Goal: Task Accomplishment & Management: Manage account settings

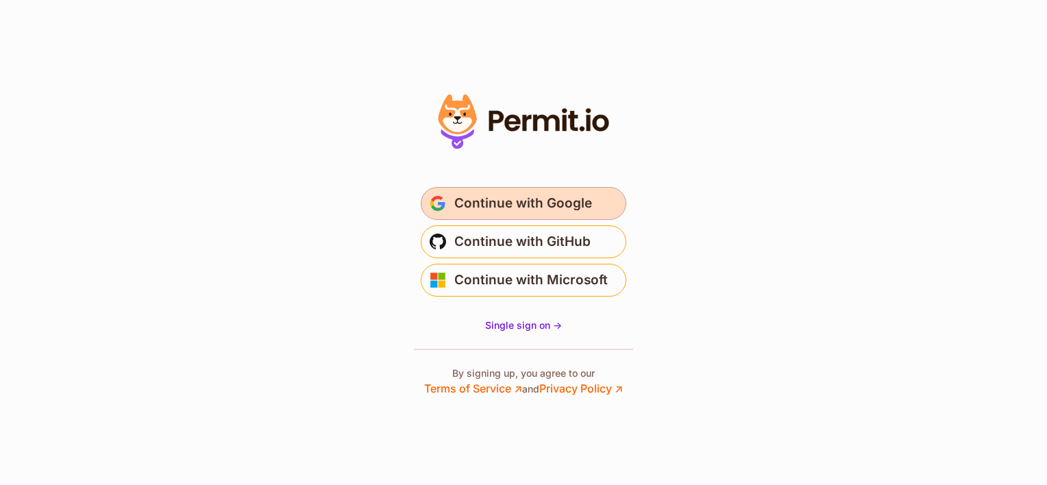
click at [531, 206] on span "Continue with Google" at bounding box center [523, 204] width 138 height 22
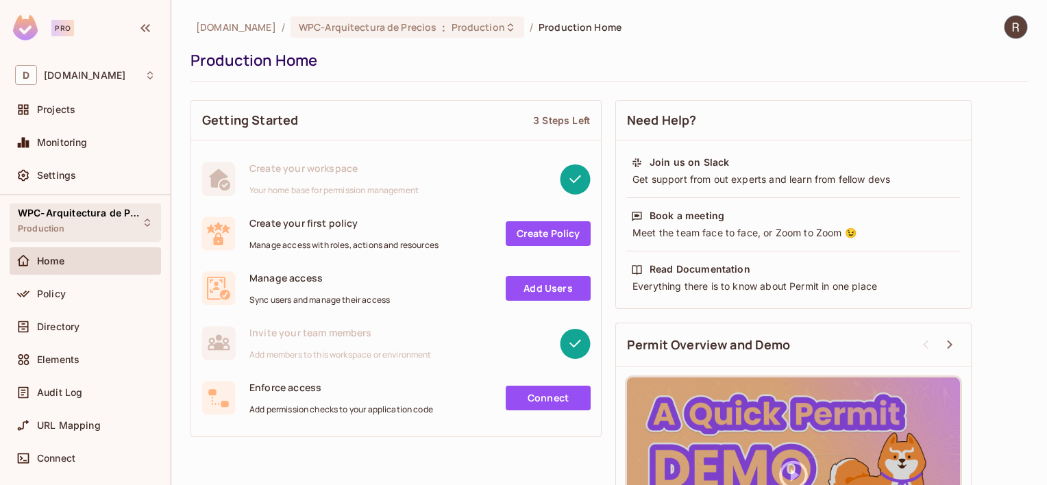
click at [75, 221] on div "WPC-Arquitectura de Precios Production" at bounding box center [77, 222] width 119 height 29
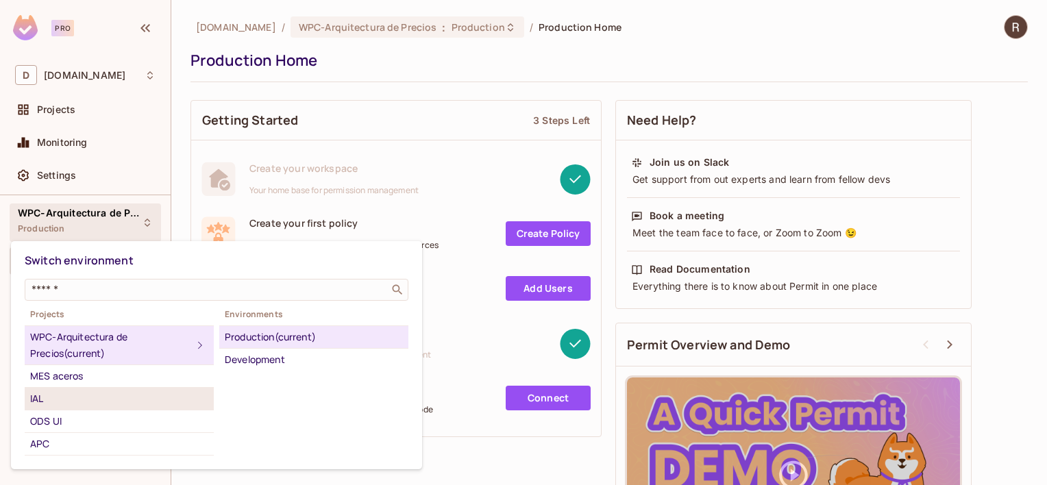
click at [60, 394] on div "IAL" at bounding box center [119, 399] width 178 height 16
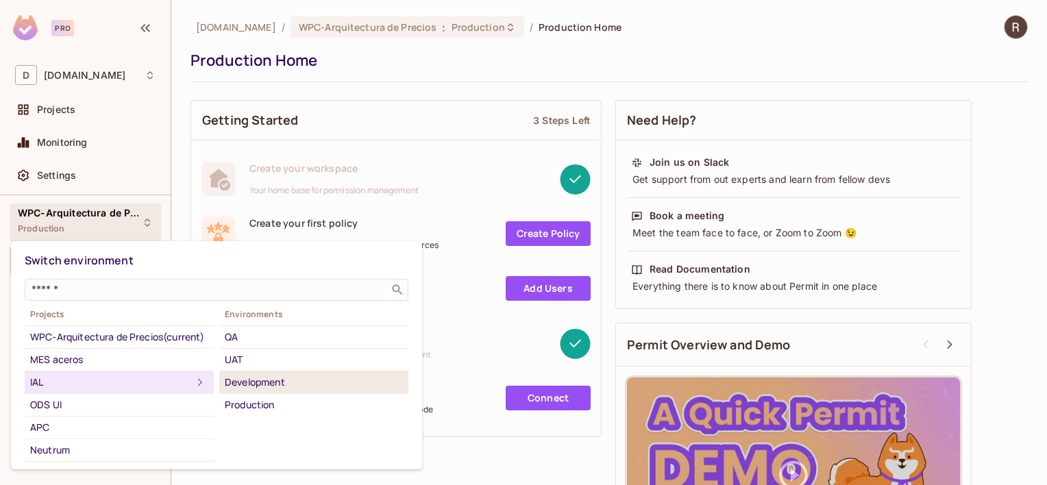
click at [260, 387] on div "Development" at bounding box center [314, 382] width 178 height 16
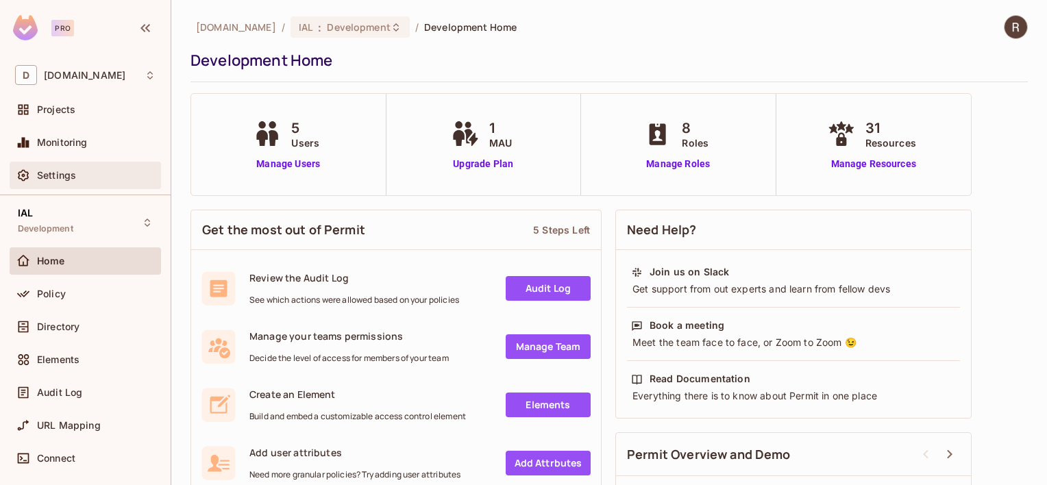
click at [63, 180] on span "Settings" at bounding box center [56, 175] width 39 height 11
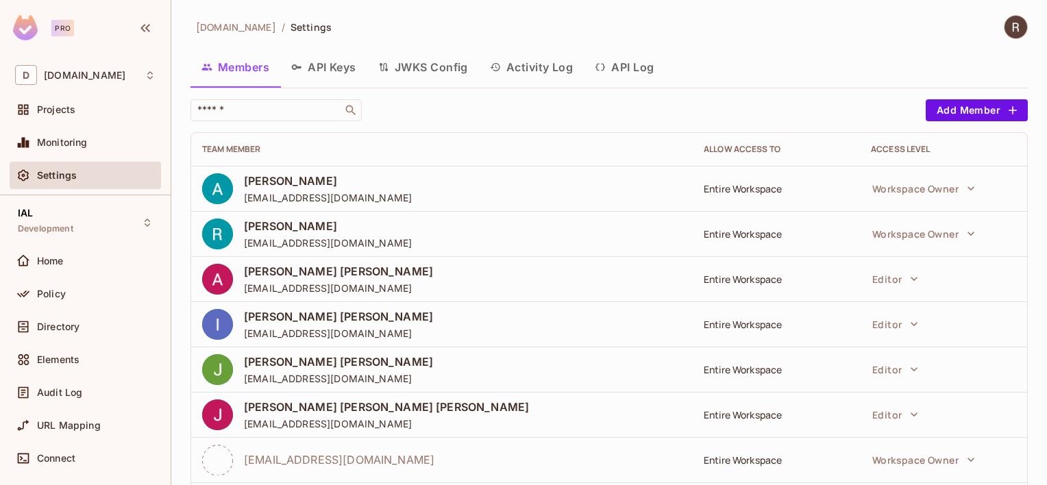
click at [319, 68] on button "API Keys" at bounding box center [323, 67] width 87 height 34
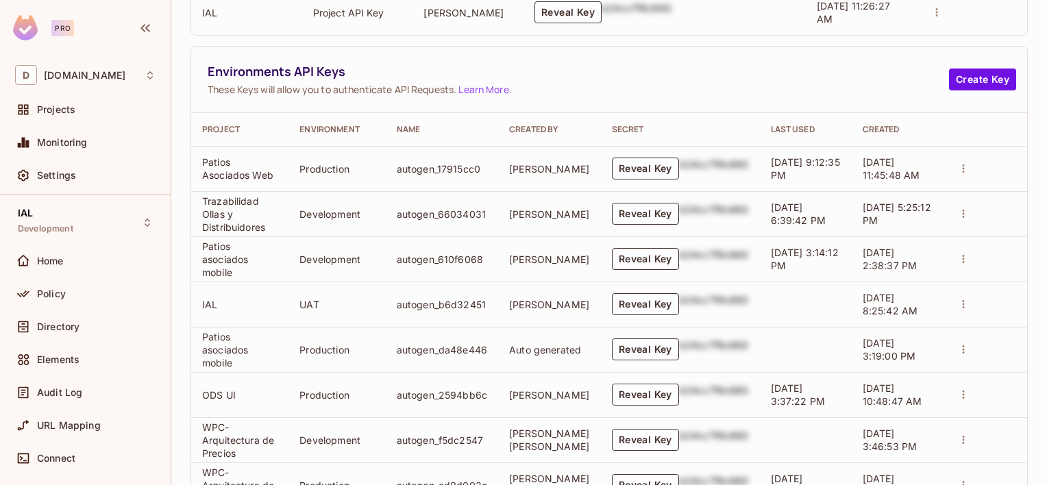
scroll to position [343, 0]
click at [48, 174] on span "Settings" at bounding box center [56, 175] width 39 height 11
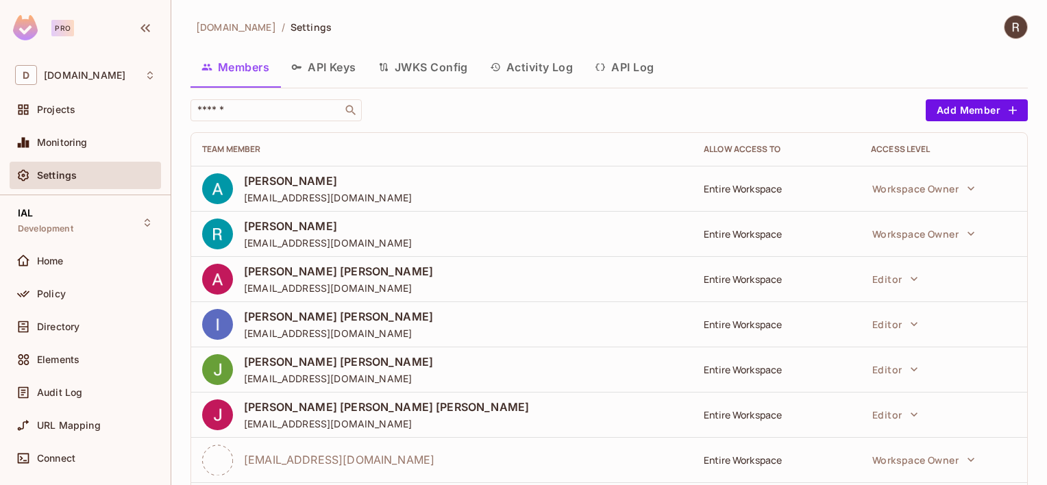
click at [330, 66] on button "API Keys" at bounding box center [323, 67] width 87 height 34
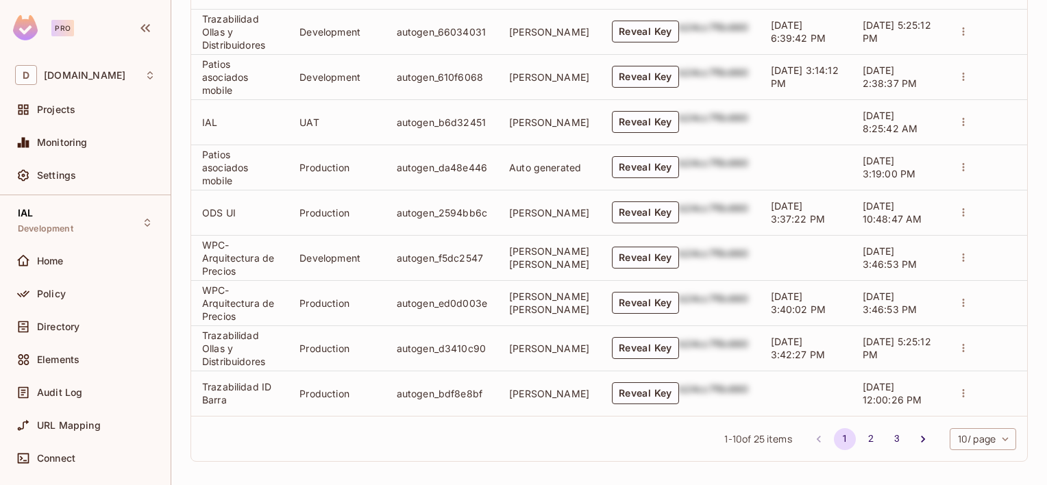
scroll to position [531, 0]
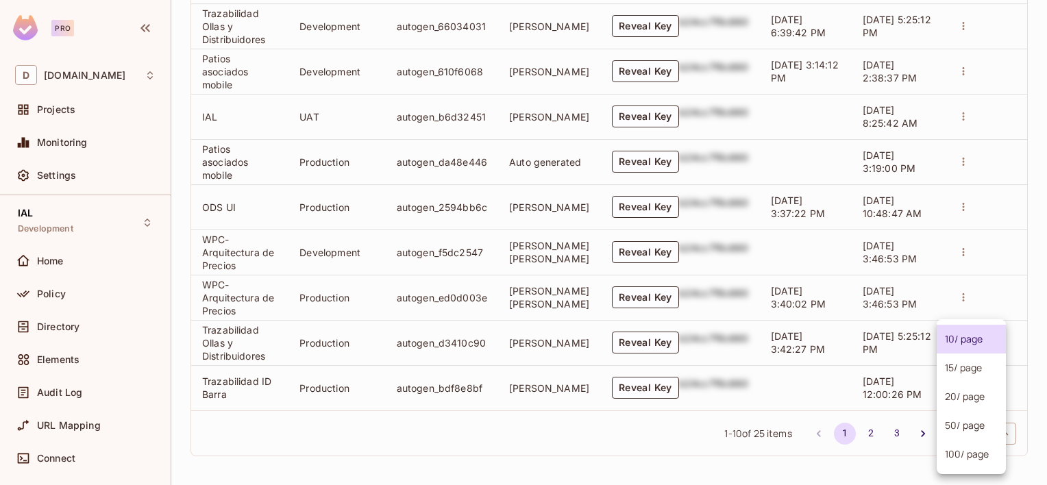
click at [972, 437] on body "Pro D [DOMAIN_NAME] Projects Monitoring Settings IAL Development Home Policy Di…" at bounding box center [523, 242] width 1047 height 485
click at [964, 455] on li "100 / page" at bounding box center [971, 454] width 69 height 29
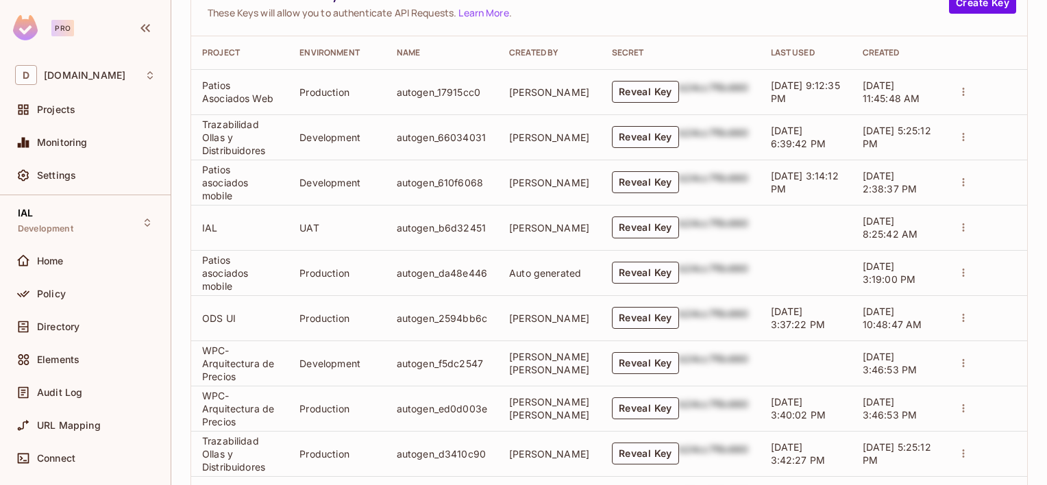
scroll to position [442, 0]
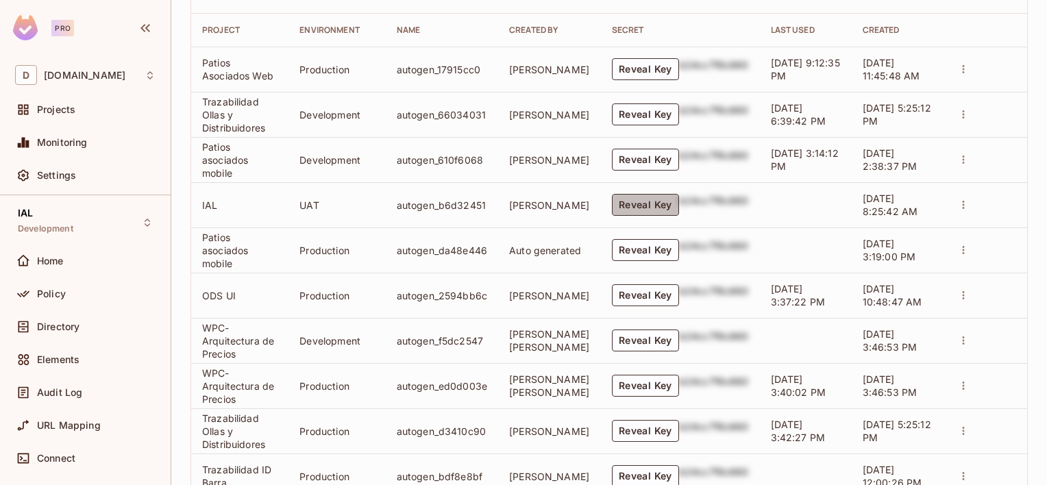
click at [661, 208] on button "Reveal Key" at bounding box center [645, 205] width 67 height 22
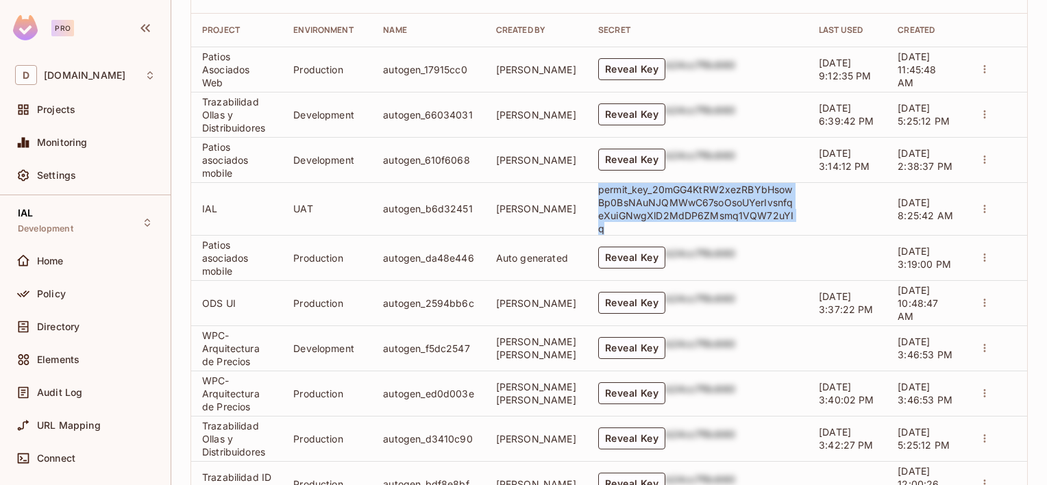
drag, startPoint x: 794, startPoint y: 216, endPoint x: 586, endPoint y: 186, distance: 210.5
click at [586, 186] on tr "IAL UAT autogen_b6d32451 [PERSON_NAME] permit_key_20mGG4KtRW2xezRBYbHsowBp0BsNA…" at bounding box center [609, 208] width 836 height 53
copy p "permit_key_20mGG4KtRW2xezRBYbHsowBp0BsNAuNJQMWwC67soOsoUYerIvsnfqeXuiGNwgXlD2Md…"
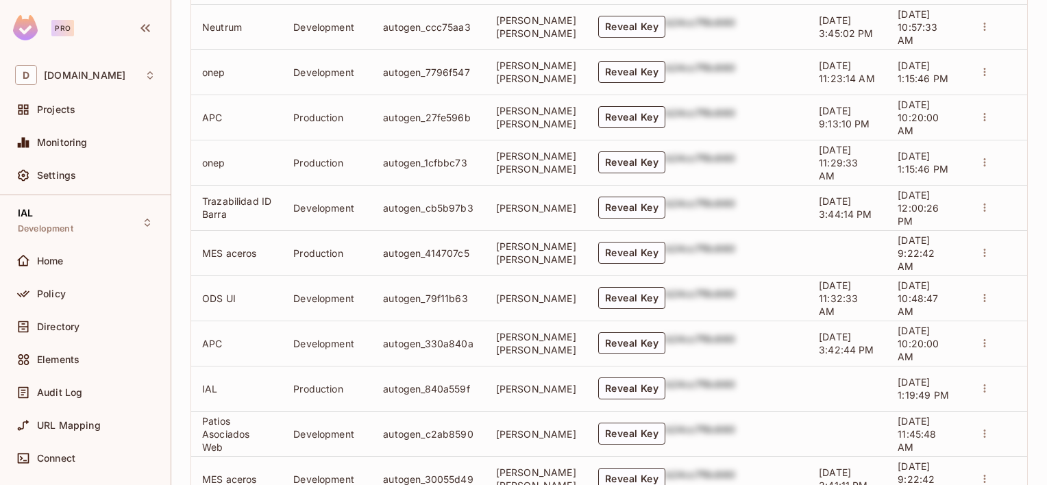
scroll to position [990, 0]
click at [622, 390] on button "Reveal Key" at bounding box center [631, 388] width 67 height 22
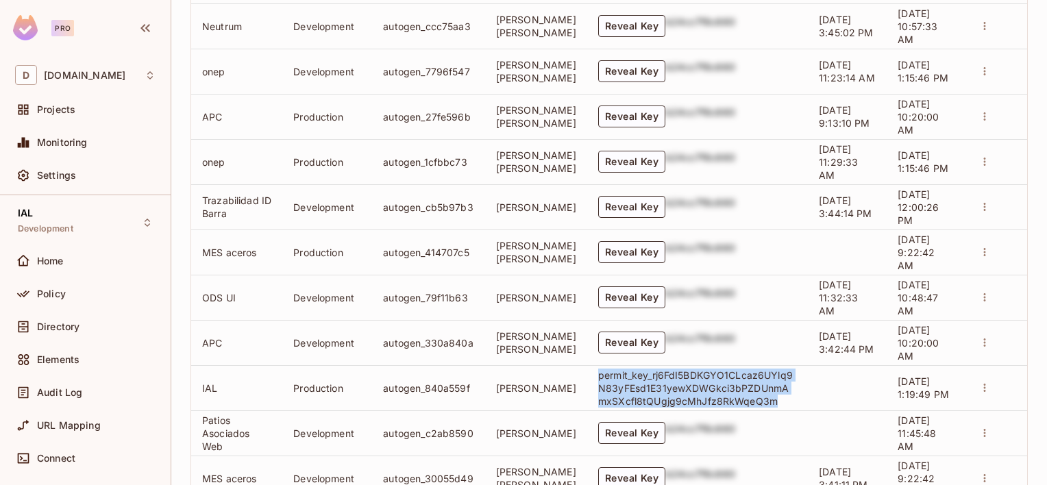
drag, startPoint x: 756, startPoint y: 403, endPoint x: 579, endPoint y: 386, distance: 178.4
click at [587, 386] on td "permit_key_rj6FdI5BDKGYO1CLcaz6UYlq9N83yFEsd1E31yewXDWGkci3bPZDUnmAmxSXcfl8tQUg…" at bounding box center [697, 387] width 221 height 45
copy p "permit_key_rj6FdI5BDKGYO1CLcaz6UYlq9N83yFEsd1E31yewXDWGkci3bPZDUnmAmxSXcfl8tQUg…"
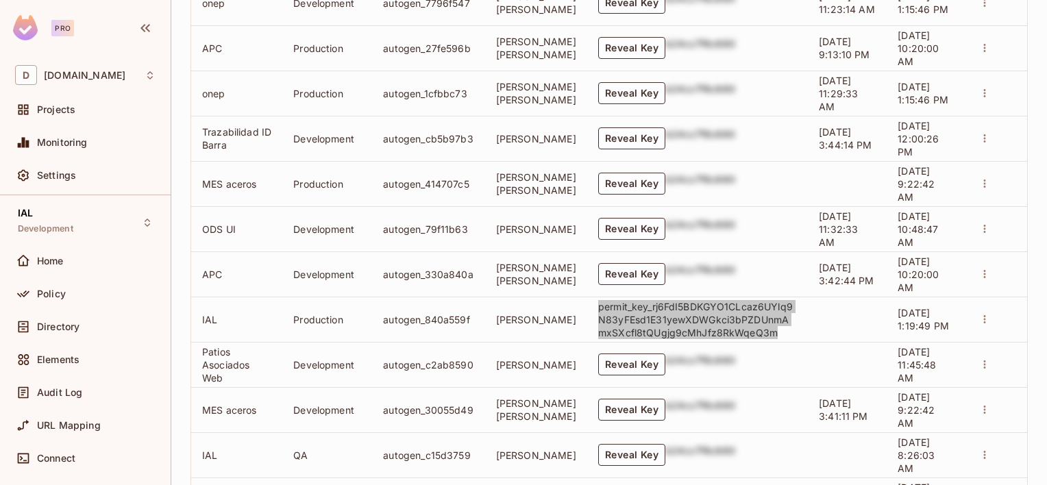
scroll to position [1196, 0]
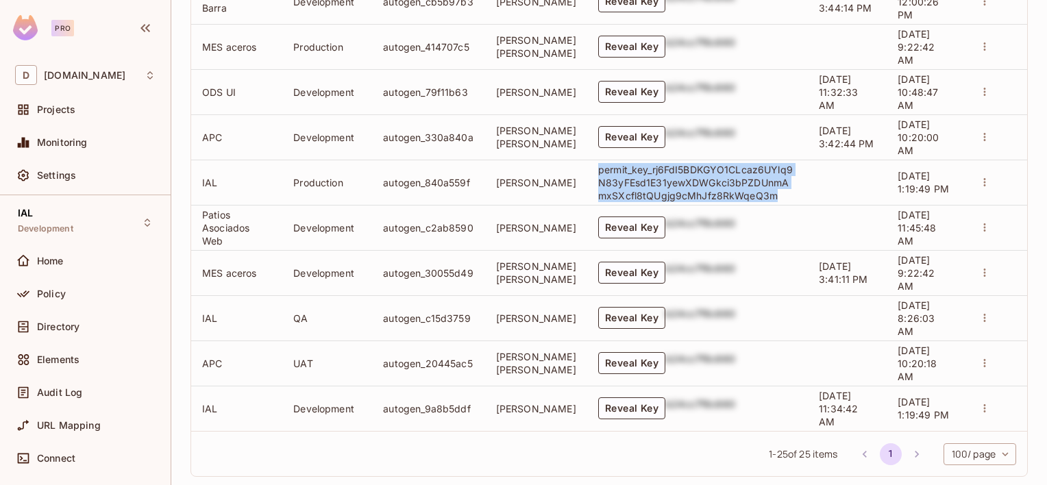
click at [640, 326] on button "Reveal Key" at bounding box center [631, 318] width 67 height 22
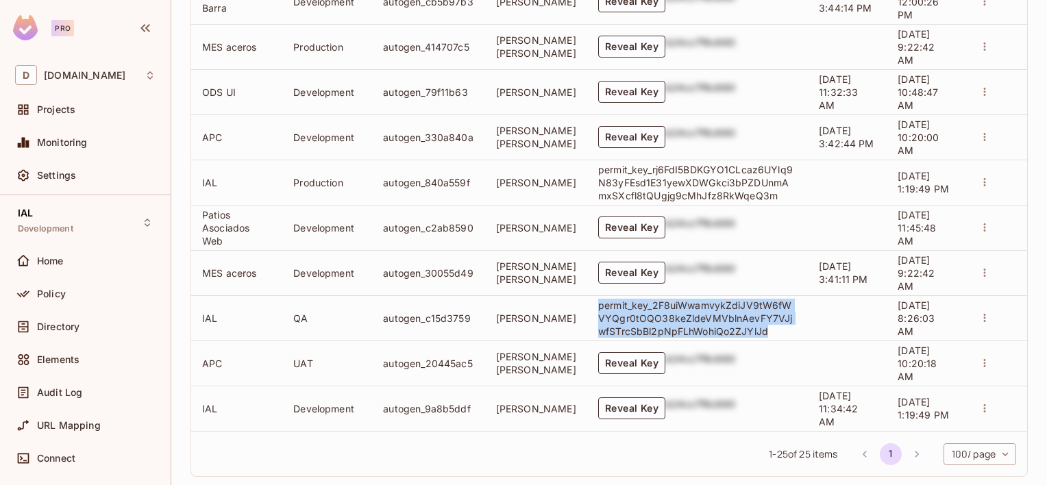
drag, startPoint x: 751, startPoint y: 336, endPoint x: 585, endPoint y: 311, distance: 167.7
click at [598, 311] on p "permit_key_2F8uiWwamvykZdiJV9tW6fWVYQgr0tOQO38keZldeVMVblnAevFY7VJjwfSTrcSbBl2p…" at bounding box center [697, 318] width 199 height 39
copy p "permit_key_2F8uiWwamvykZdiJV9tW6fWVYQgr0tOQO38keZldeVMVblnAevFY7VJjwfSTrcSbBl2p…"
click at [612, 419] on button "Reveal Key" at bounding box center [631, 409] width 67 height 22
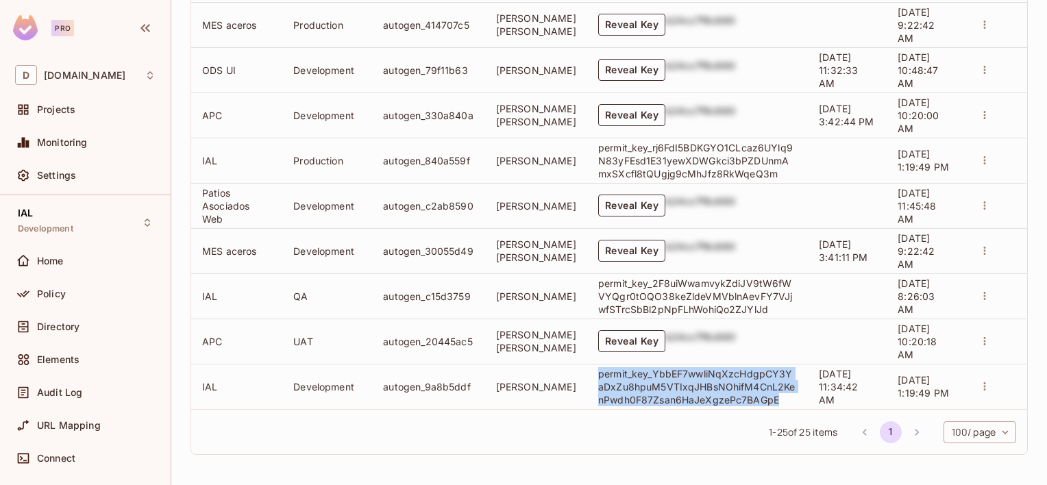
drag, startPoint x: 765, startPoint y: 402, endPoint x: 578, endPoint y: 373, distance: 189.3
click at [587, 373] on td "permit_key_YbbEF7wwliNqXzcHdgpCY3YaDxZu8hpuM5VTIxqJHBsNOhifM4CnL2KenPwdh0F87Zsa…" at bounding box center [697, 386] width 221 height 45
copy p "permit_key_YbbEF7wwliNqXzcHdgpCY3YaDxZu8hpuM5VTIxqJHBsNOhifM4CnL2KenPwdh0F87Zsa…"
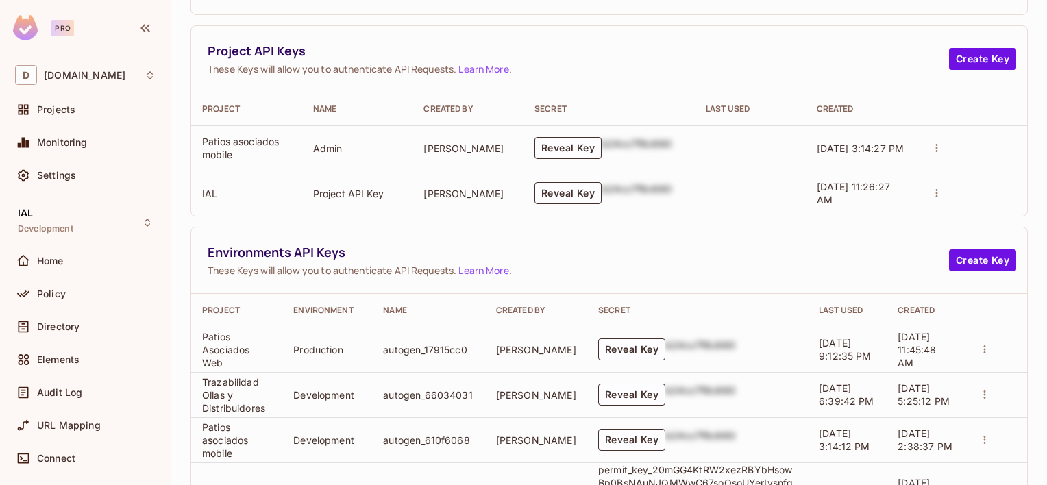
scroll to position [0, 0]
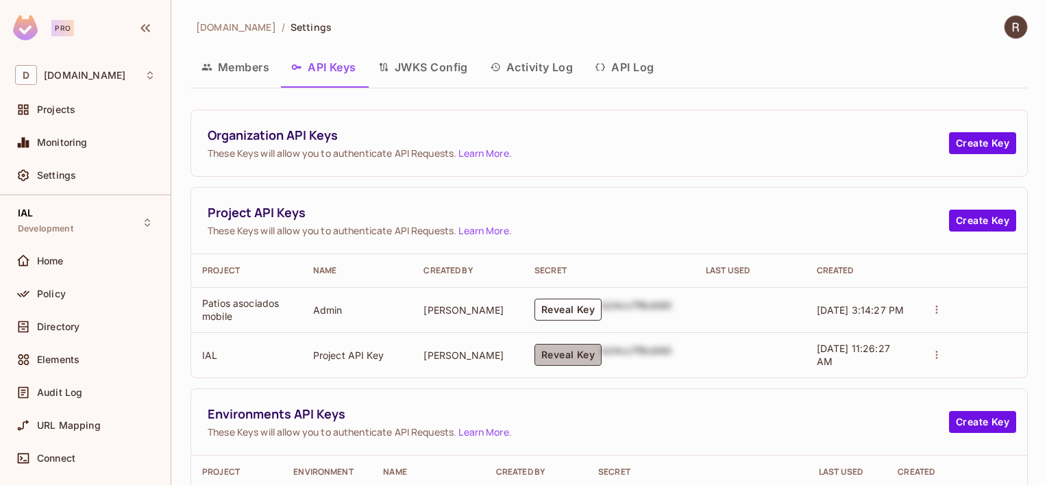
click at [585, 355] on button "Reveal Key" at bounding box center [568, 355] width 67 height 22
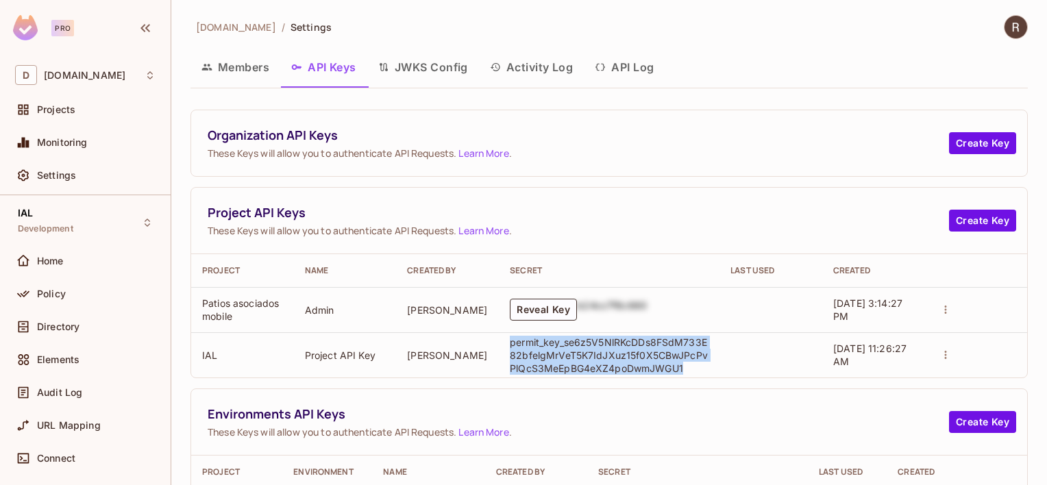
drag, startPoint x: 696, startPoint y: 373, endPoint x: 505, endPoint y: 339, distance: 194.3
click at [510, 339] on p "permit_key_se6z5V5NlRKcDDs8FSdM733E82bfelgMrVeT5K7IdJXuz15f0X5CBwJPcPvPlQcS3MeE…" at bounding box center [609, 355] width 199 height 39
copy p "permit_key_se6z5V5NlRKcDDs8FSdM733E82bfelgMrVeT5K7IdJXuz15f0X5CBwJPcPvPlQcS3MeE…"
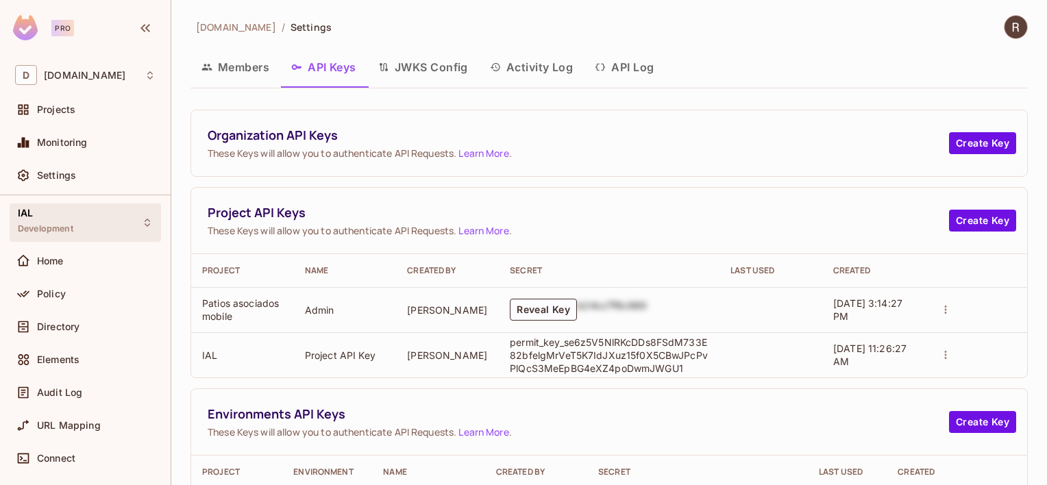
click at [66, 226] on span "Development" at bounding box center [46, 228] width 56 height 11
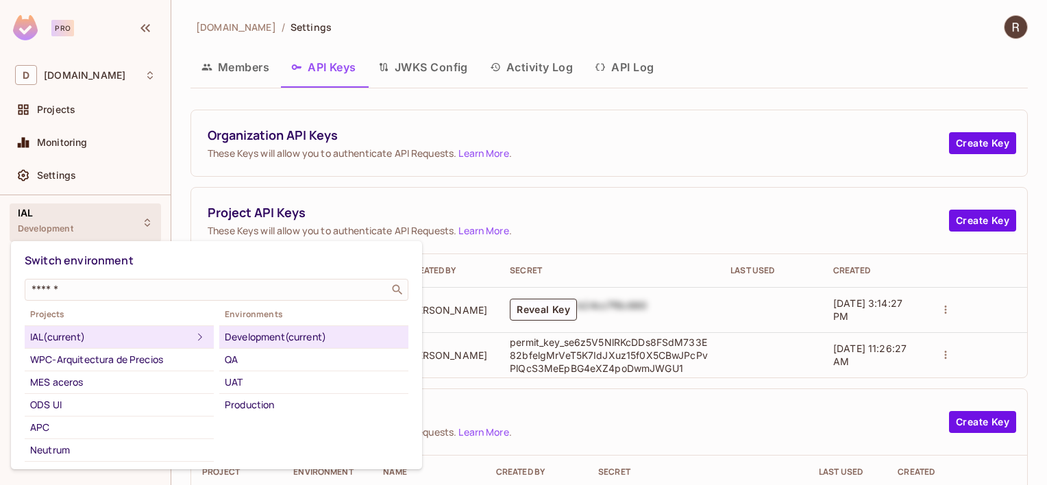
click at [278, 341] on div "Development (current)" at bounding box center [314, 337] width 178 height 16
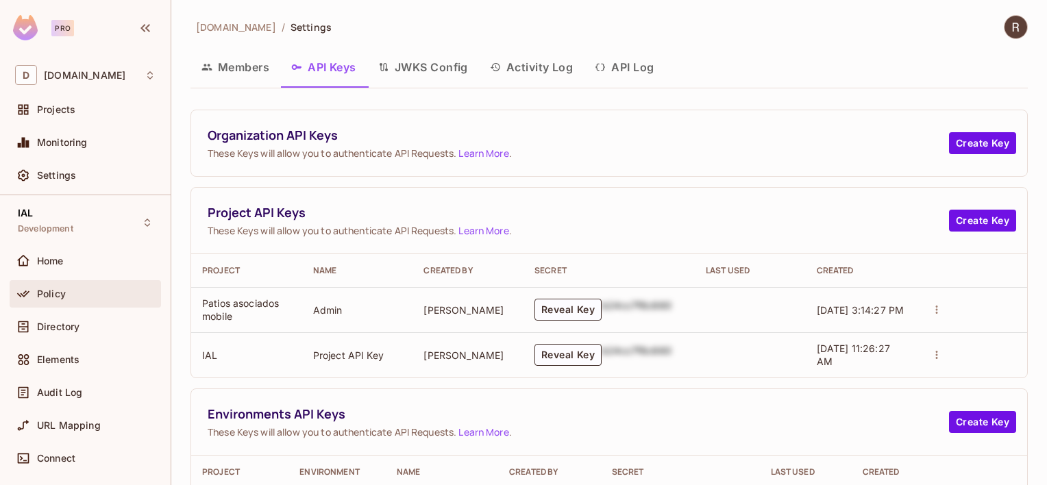
click at [47, 299] on div "Policy" at bounding box center [85, 294] width 141 height 16
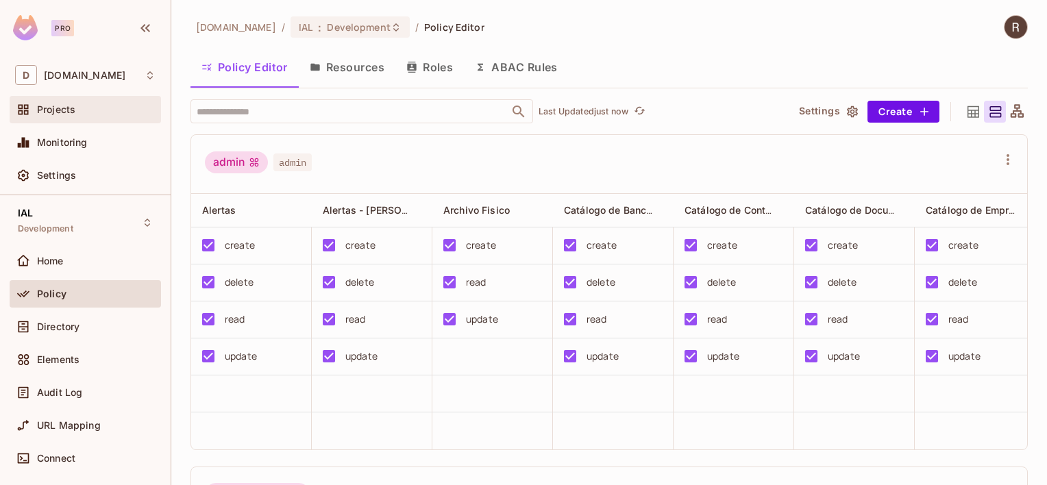
click at [64, 109] on span "Projects" at bounding box center [56, 109] width 38 height 11
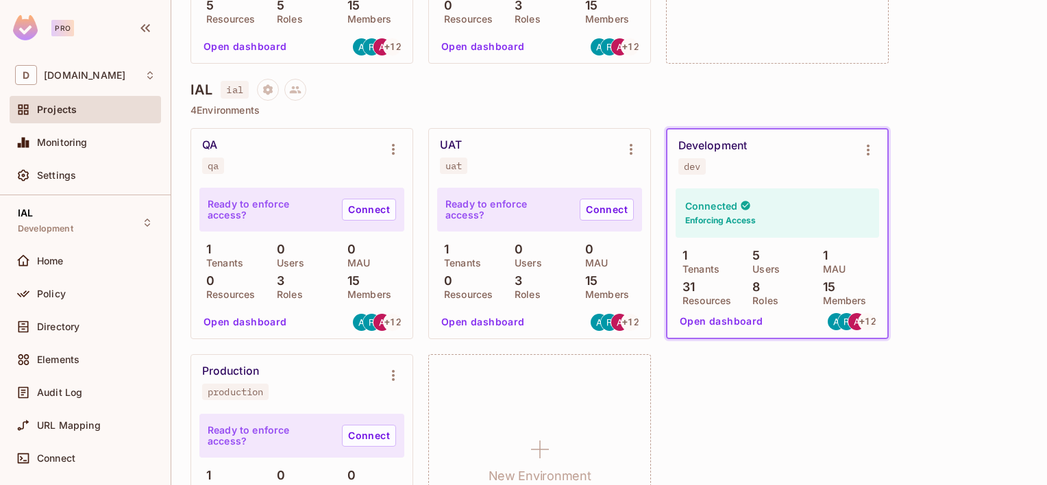
scroll to position [622, 0]
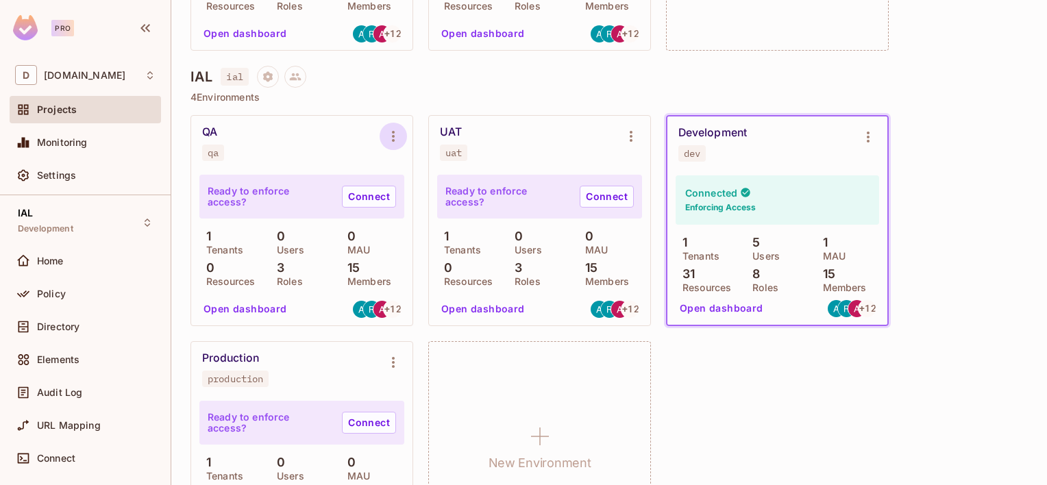
click at [395, 136] on icon "Environment settings" at bounding box center [393, 136] width 16 height 16
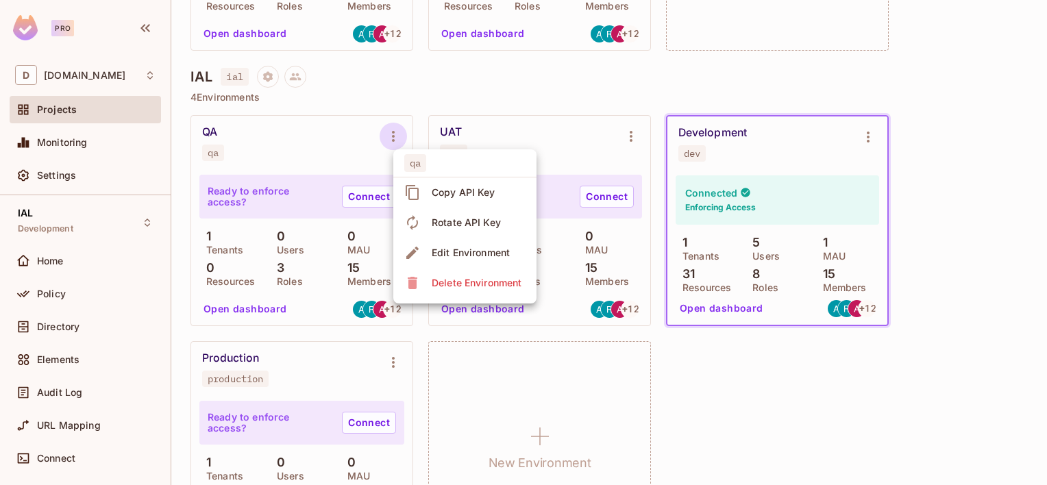
click at [999, 110] on div at bounding box center [523, 242] width 1047 height 485
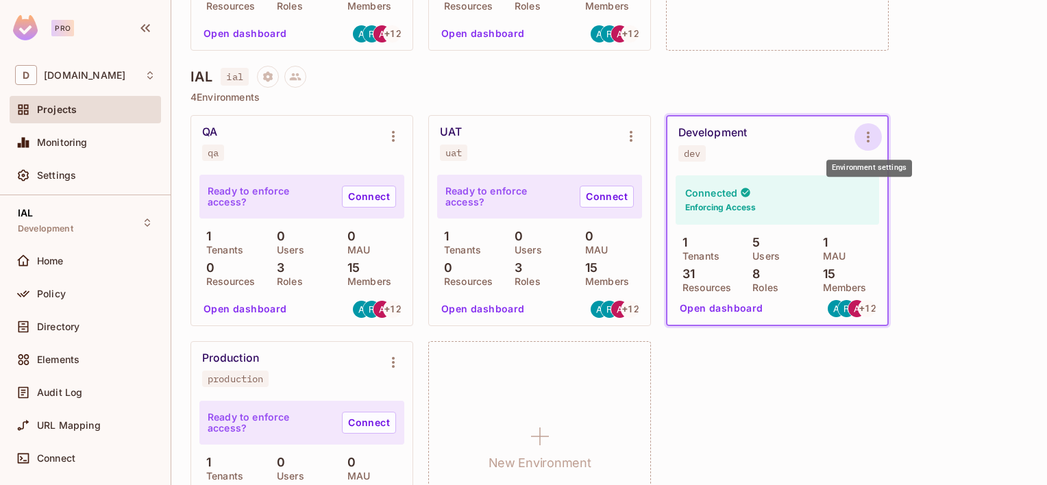
click at [870, 135] on icon "Environment settings" at bounding box center [868, 137] width 16 height 16
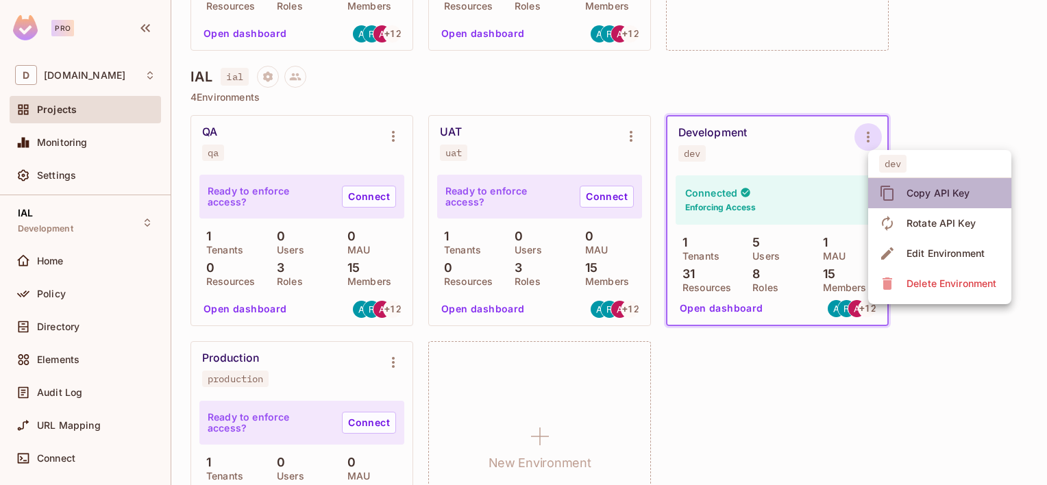
click at [937, 193] on div "Copy API Key" at bounding box center [939, 193] width 64 height 14
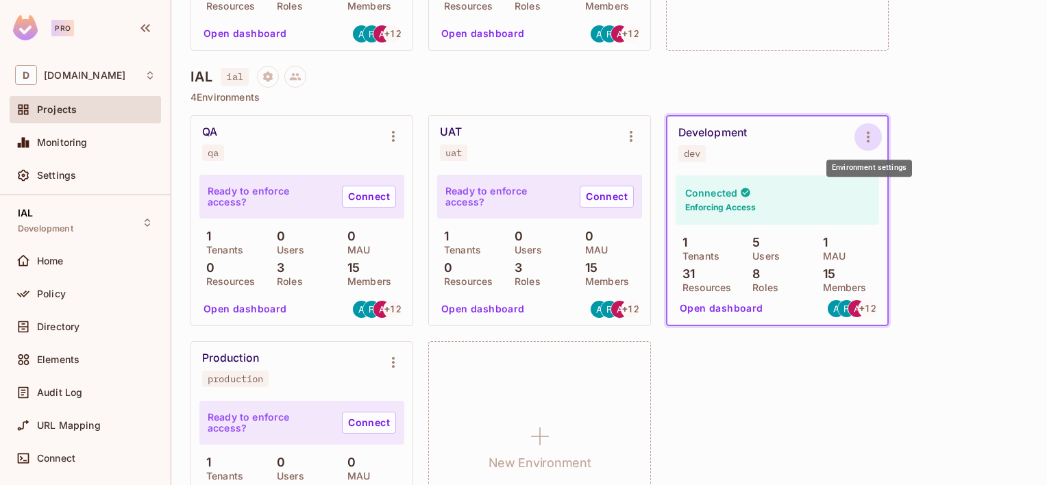
click at [871, 131] on icon "Environment settings" at bounding box center [868, 137] width 16 height 16
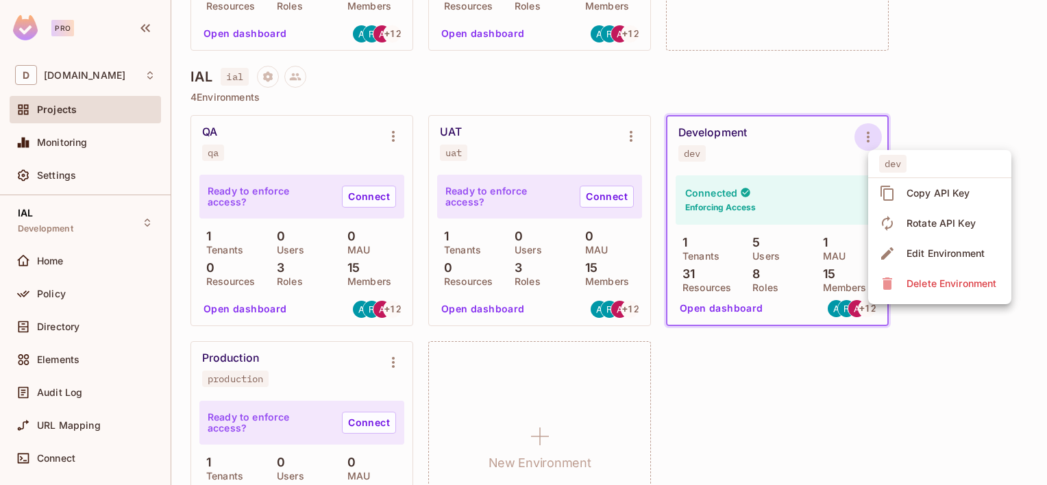
click at [598, 147] on div at bounding box center [523, 242] width 1047 height 485
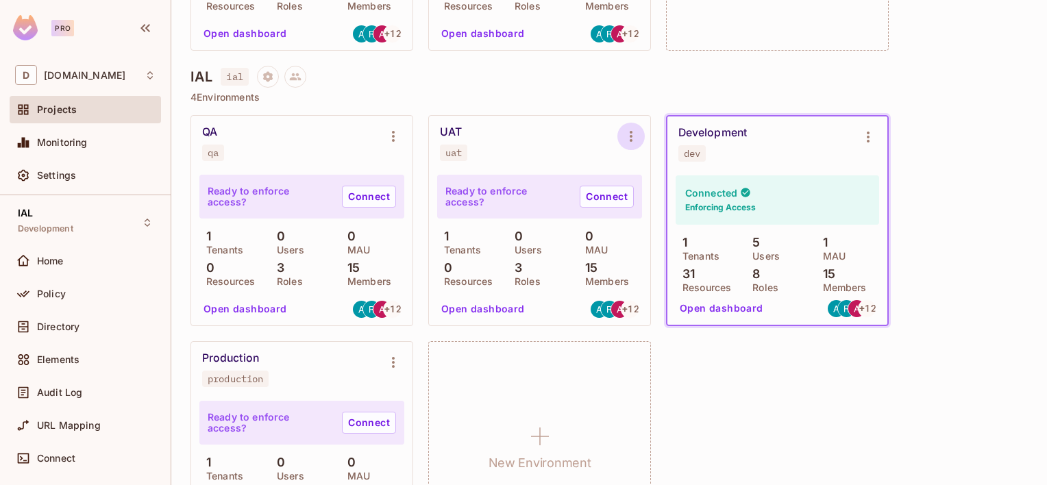
click at [625, 140] on icon "Environment settings" at bounding box center [631, 136] width 16 height 16
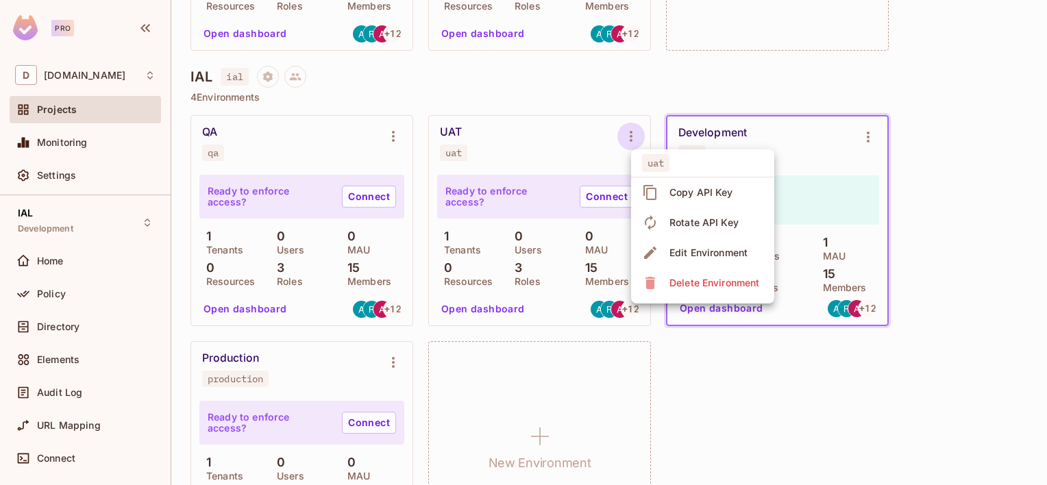
click at [335, 143] on div at bounding box center [523, 242] width 1047 height 485
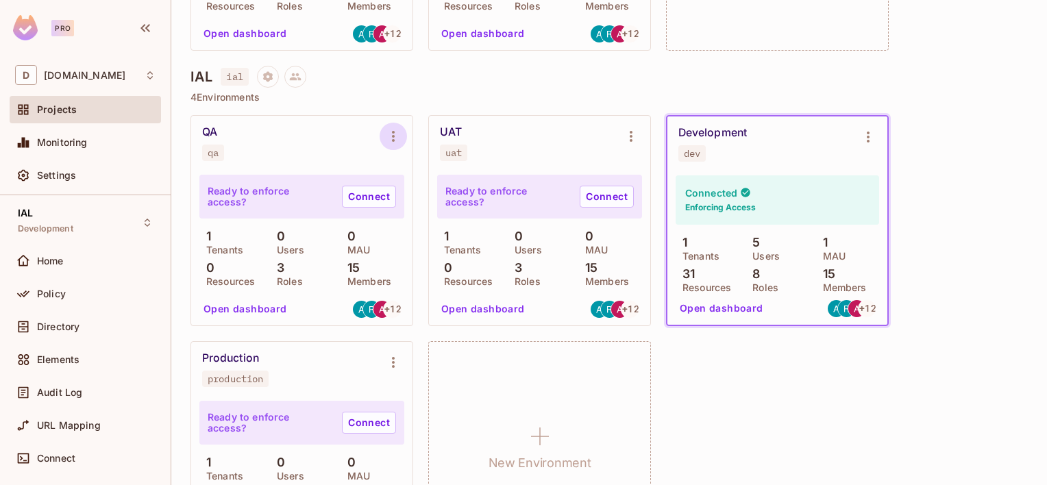
click at [393, 139] on icon "Environment settings" at bounding box center [393, 136] width 3 height 11
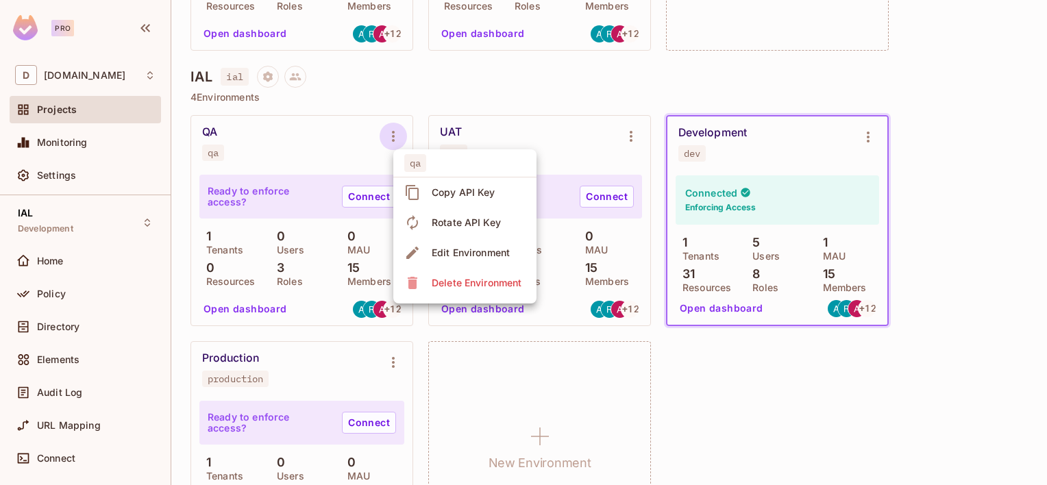
click at [882, 380] on div at bounding box center [523, 242] width 1047 height 485
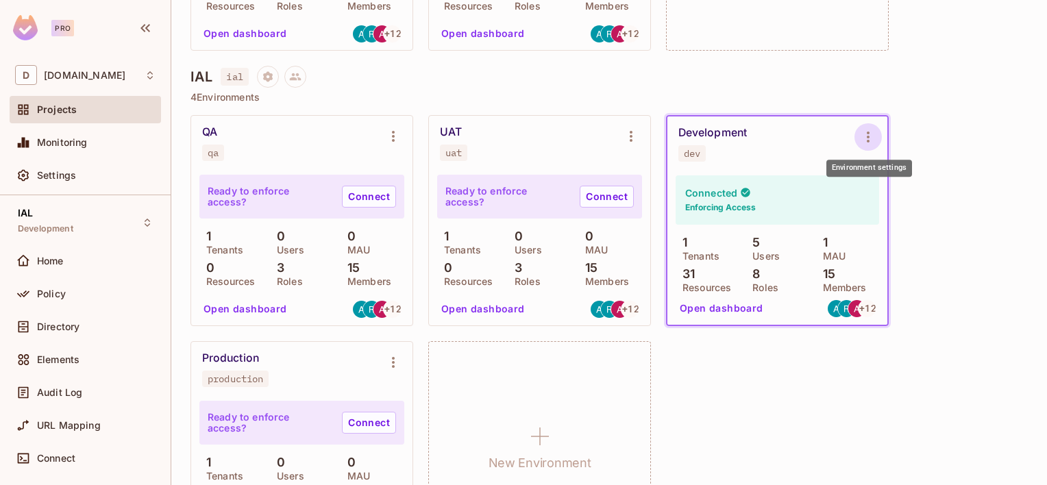
click at [868, 133] on icon "Environment settings" at bounding box center [868, 137] width 3 height 11
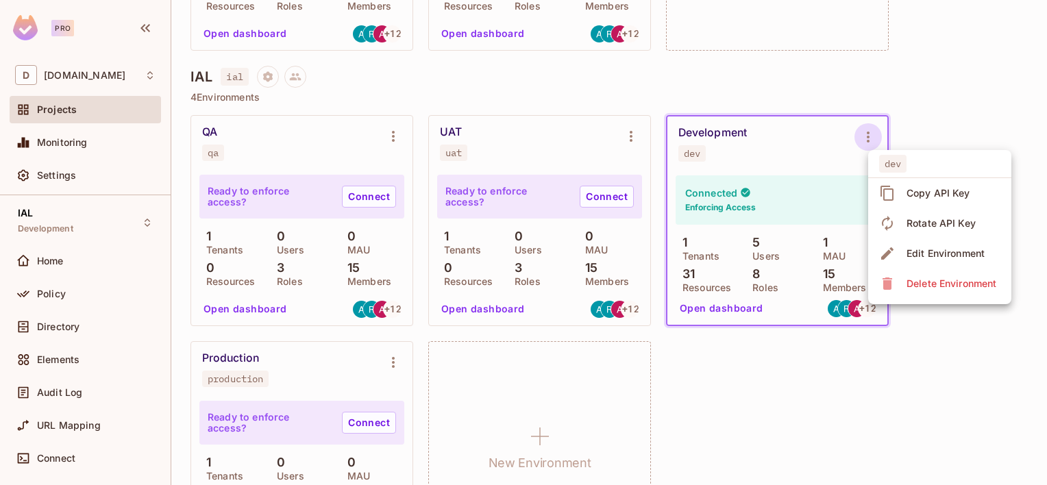
click at [844, 420] on div at bounding box center [523, 242] width 1047 height 485
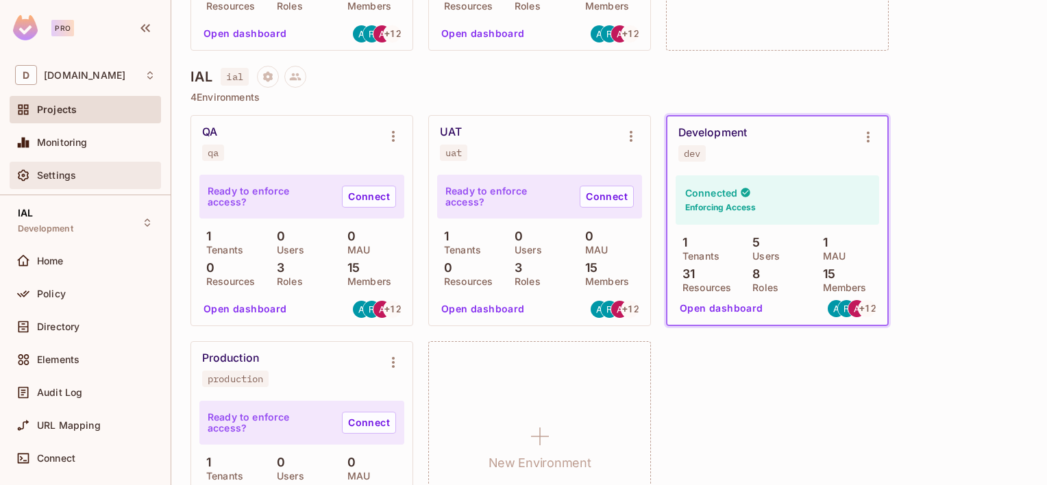
click at [55, 180] on span "Settings" at bounding box center [56, 175] width 39 height 11
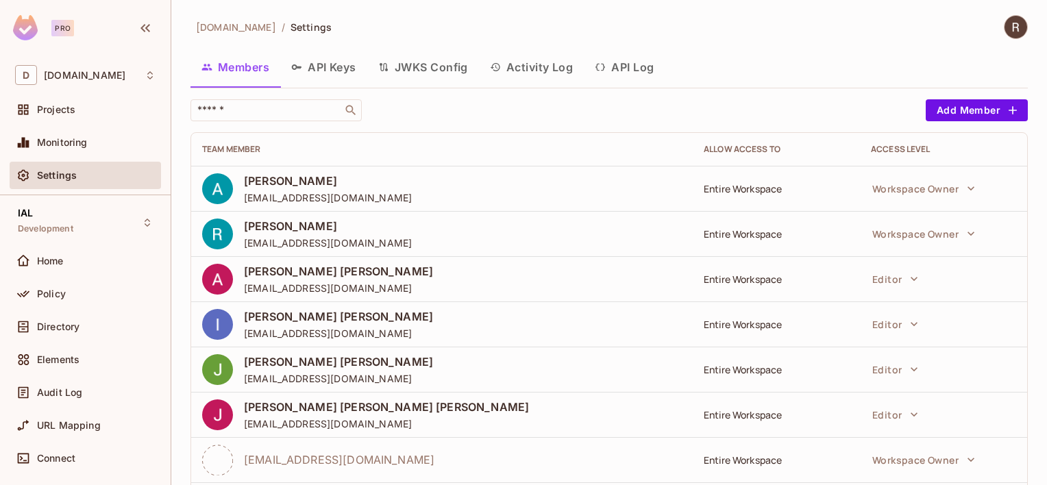
click at [328, 67] on button "API Keys" at bounding box center [323, 67] width 87 height 34
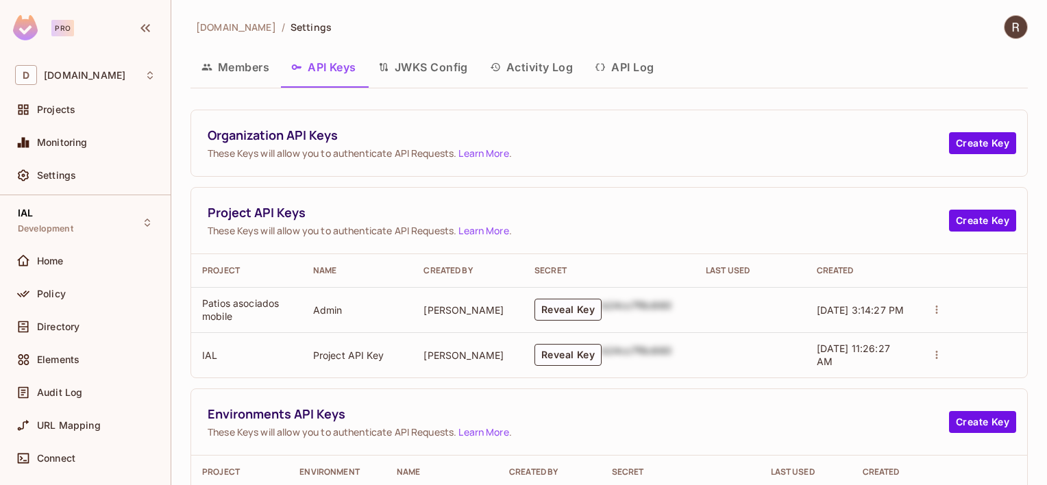
click at [1006, 31] on img at bounding box center [1016, 27] width 23 height 23
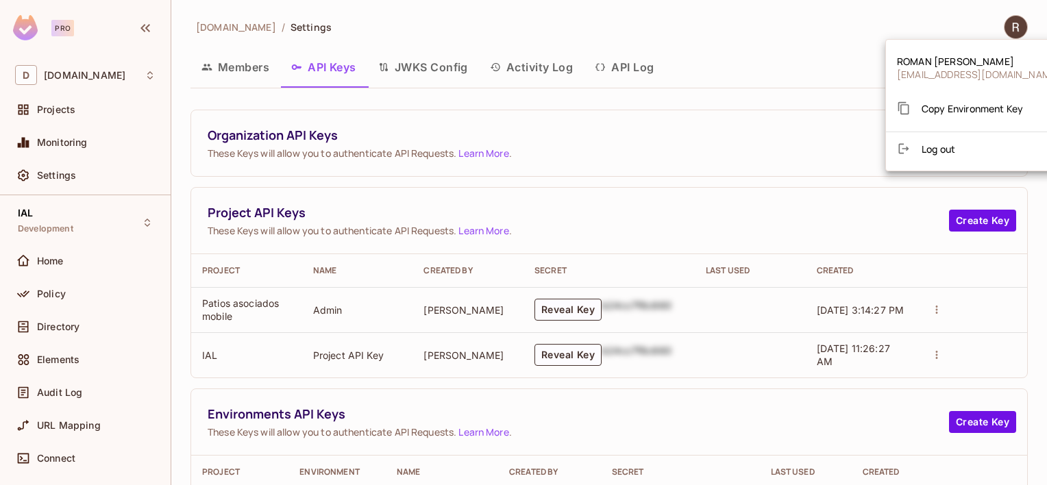
click at [946, 156] on li "Log out" at bounding box center [978, 149] width 185 height 22
